Goal: Check status: Check status

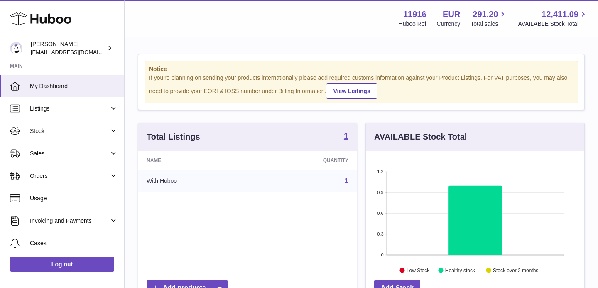
scroll to position [130, 218]
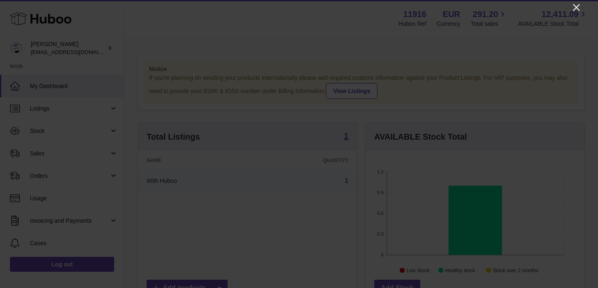
click at [575, 10] on icon "Close" at bounding box center [577, 7] width 10 height 10
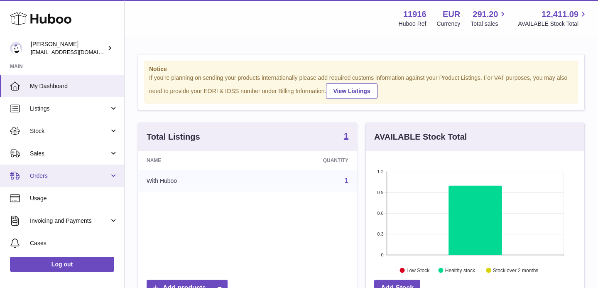
click at [63, 172] on span "Orders" at bounding box center [69, 176] width 79 height 8
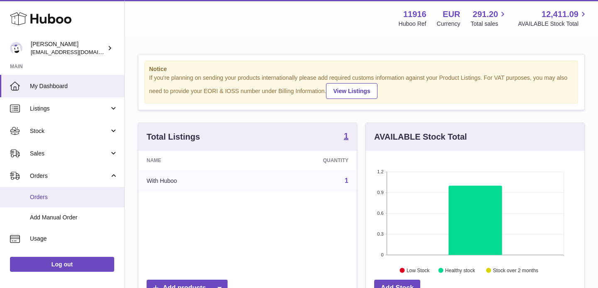
click at [62, 198] on span "Orders" at bounding box center [74, 197] width 88 height 8
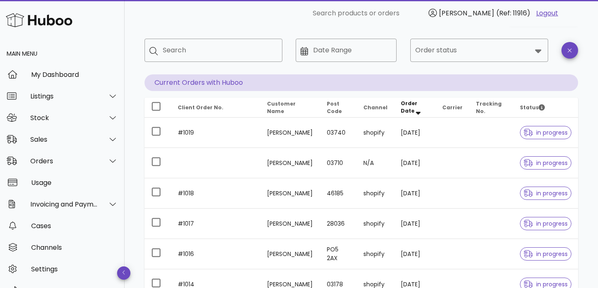
scroll to position [42, 0]
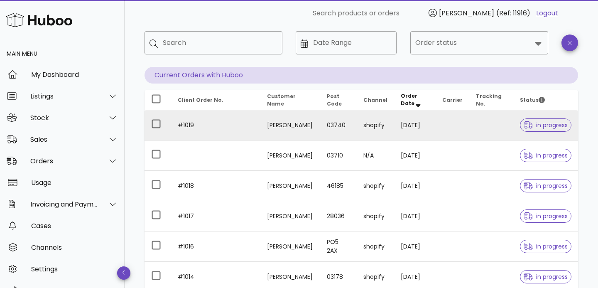
click at [260, 126] on td "#1019" at bounding box center [215, 125] width 89 height 30
